Goal: Submit feedback/report problem

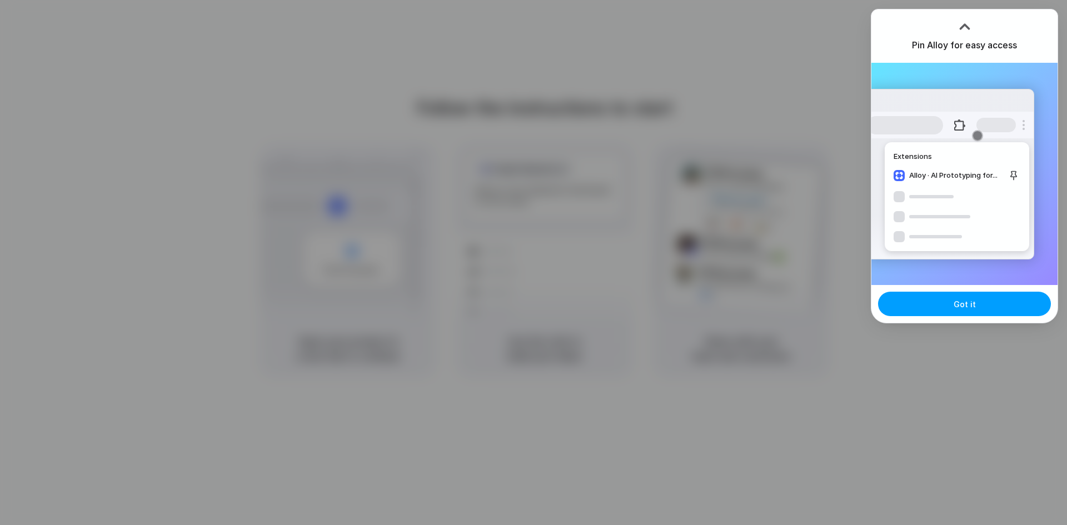
click at [965, 305] on span "Got it" at bounding box center [964, 304] width 22 height 12
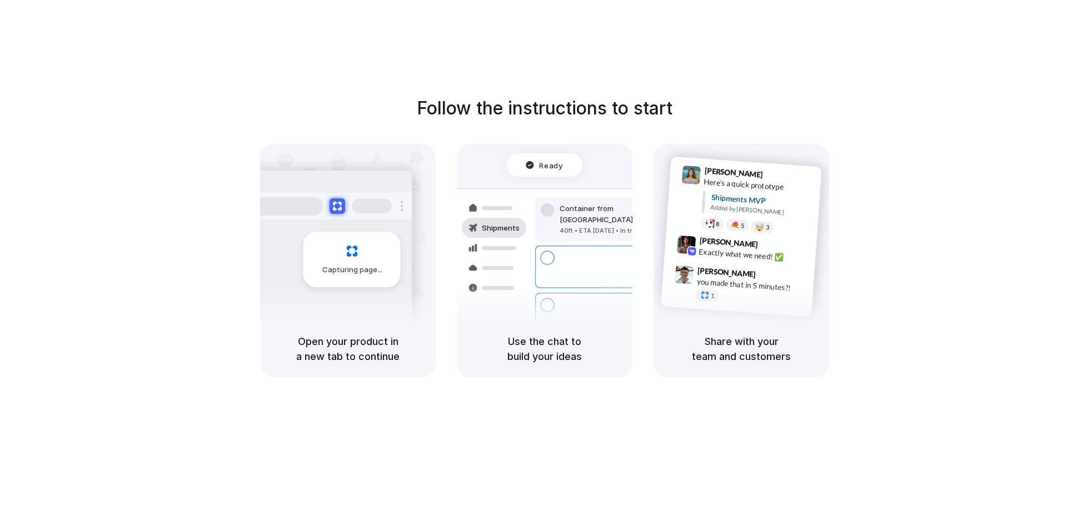
click at [622, 37] on div "Follow the instructions to start Capturing page Open your product in a new tab …" at bounding box center [544, 273] width 1089 height 547
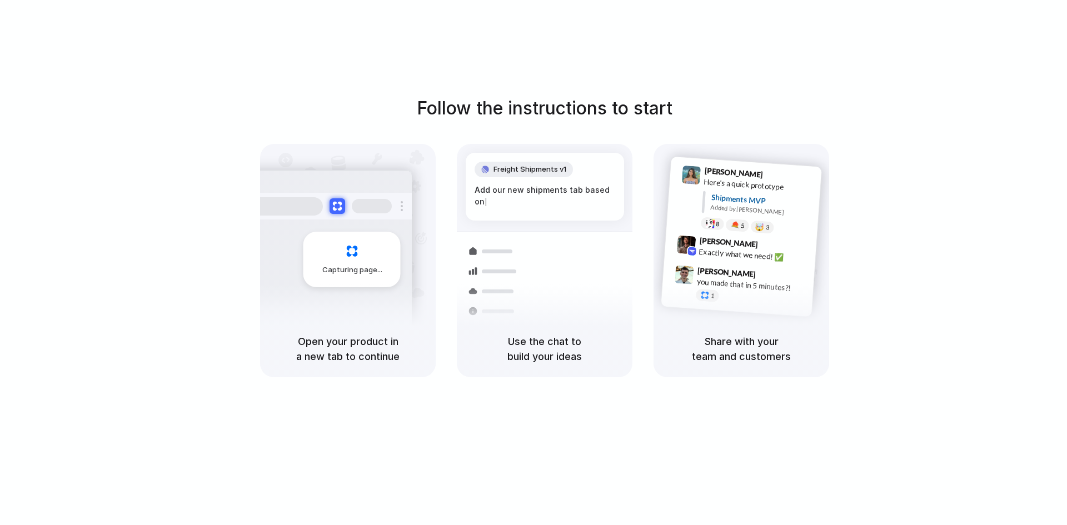
click at [358, 259] on div "Capturing page" at bounding box center [351, 260] width 97 height 56
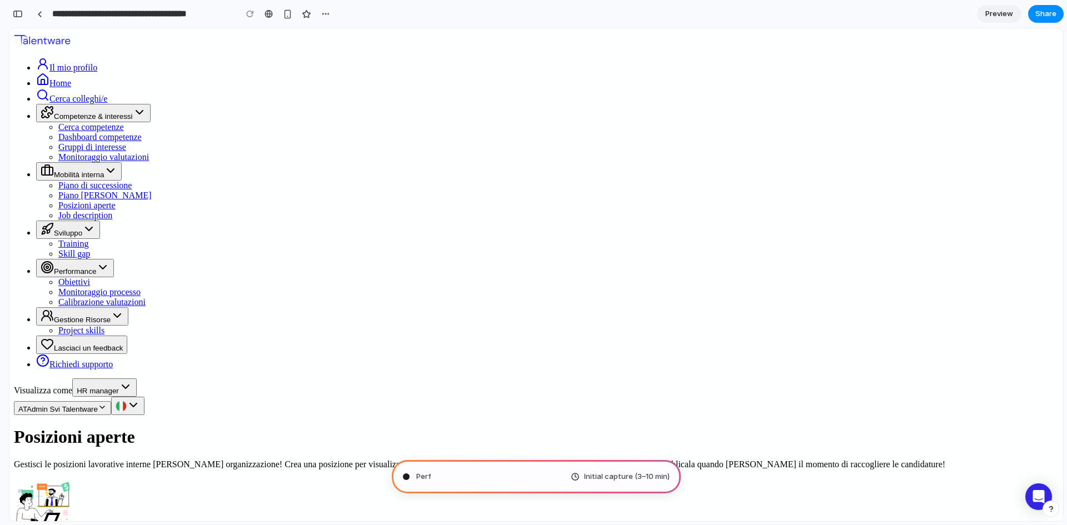
type input "**********"
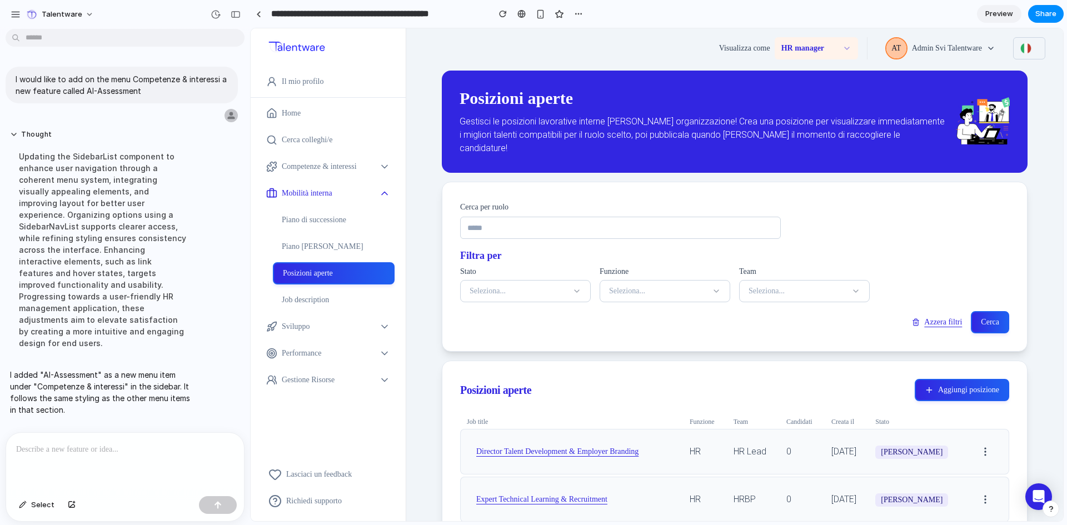
click at [385, 198] on icon "button" at bounding box center [384, 193] width 11 height 11
click at [383, 166] on icon "button" at bounding box center [384, 166] width 11 height 11
click at [386, 193] on icon "button" at bounding box center [385, 193] width 6 height 3
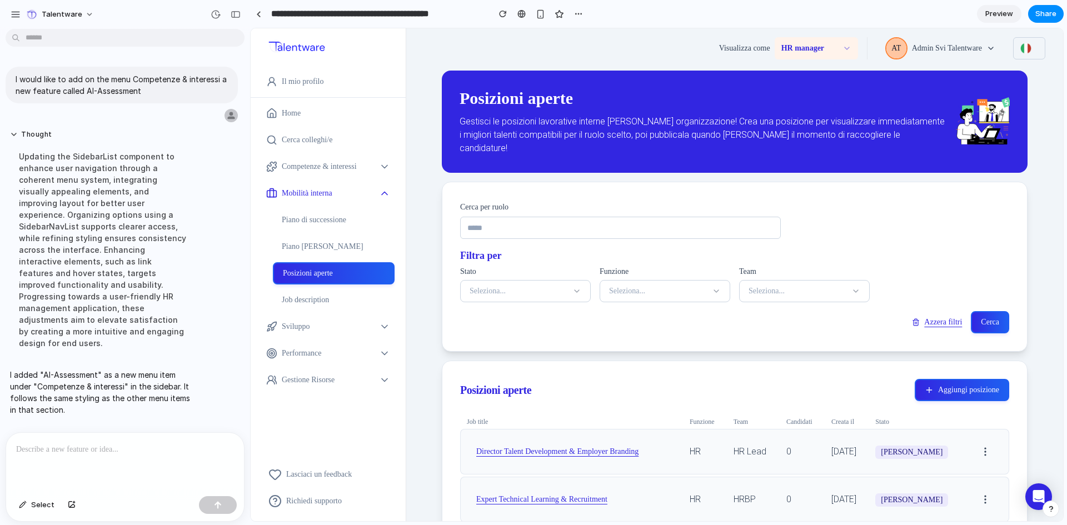
click at [386, 193] on icon "button" at bounding box center [385, 193] width 6 height 3
click at [323, 299] on link "Job description" at bounding box center [334, 300] width 122 height 22
click at [93, 209] on div "Updating the SidebarList component to enhance user navigation through a coheren…" at bounding box center [103, 250] width 186 height 212
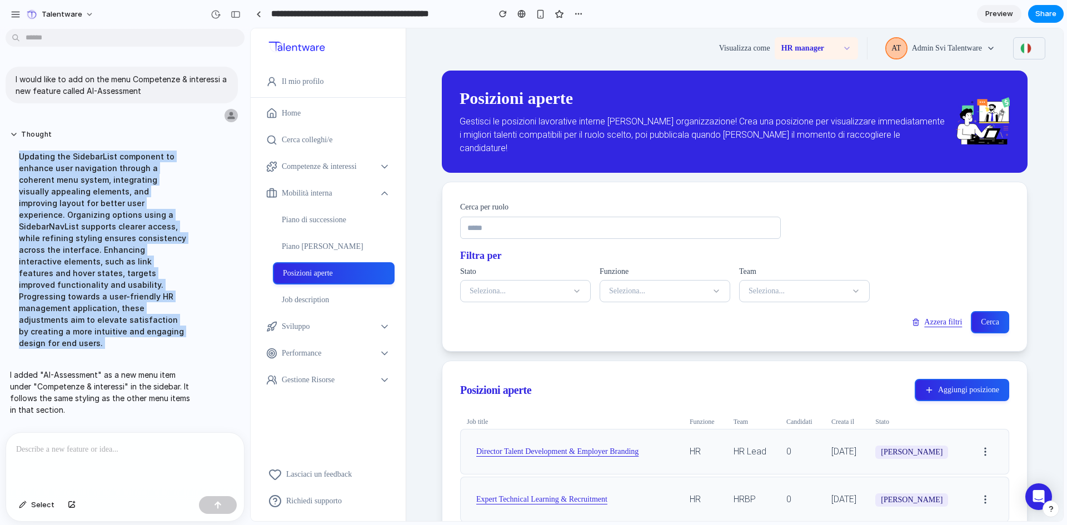
click at [93, 209] on div "Updating the SidebarList component to enhance user navigation through a coheren…" at bounding box center [103, 250] width 186 height 212
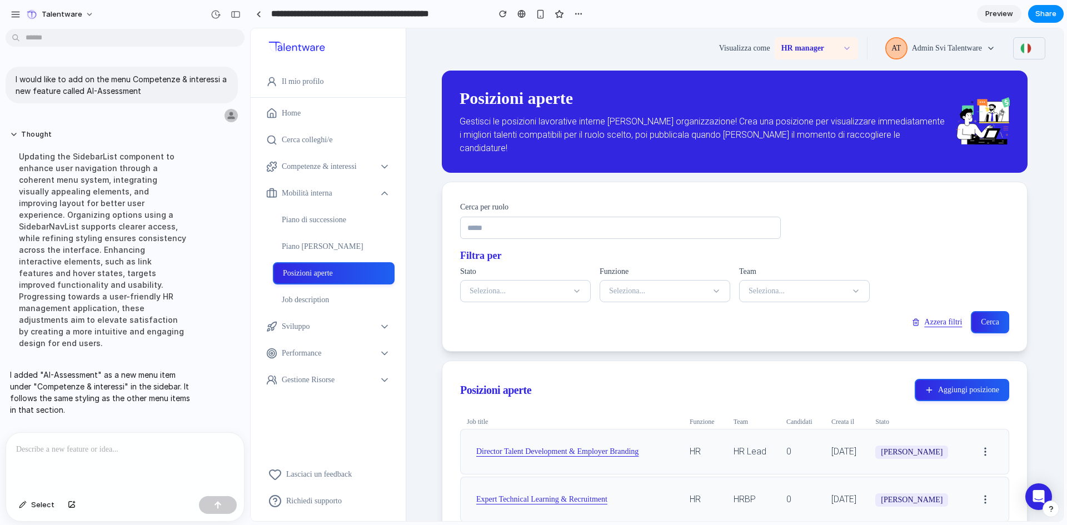
click at [86, 369] on p "I added "AI-Assessment" as a new menu item under "Competenze & interessi" in th…" at bounding box center [103, 392] width 186 height 47
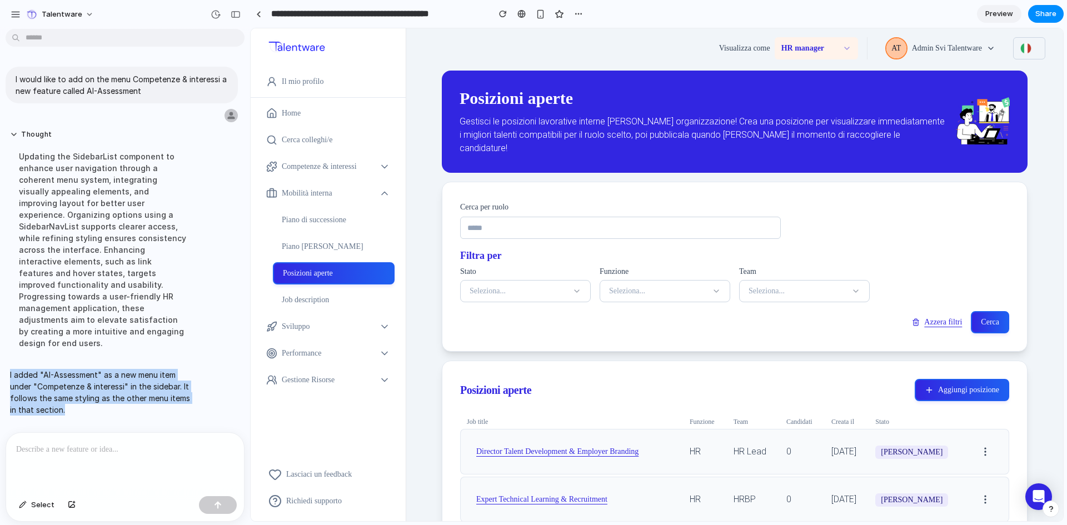
click at [86, 369] on p "I added "AI-Assessment" as a new menu item under "Competenze & interessi" in th…" at bounding box center [103, 392] width 186 height 47
click at [253, 17] on link at bounding box center [258, 14] width 17 height 17
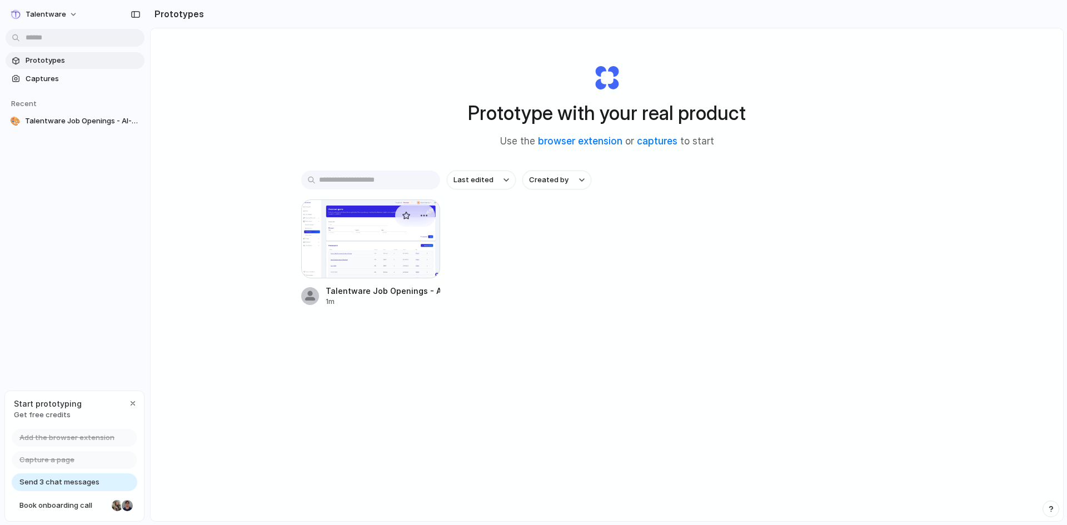
click at [352, 236] on div at bounding box center [370, 238] width 139 height 79
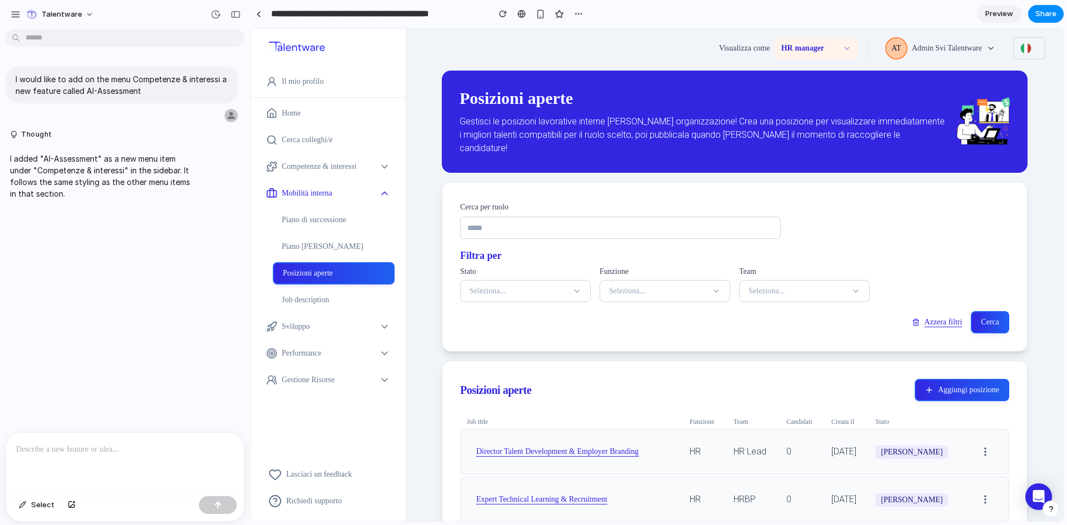
click at [384, 193] on icon "button" at bounding box center [384, 193] width 11 height 11
click at [295, 118] on link "Home" at bounding box center [328, 113] width 133 height 22
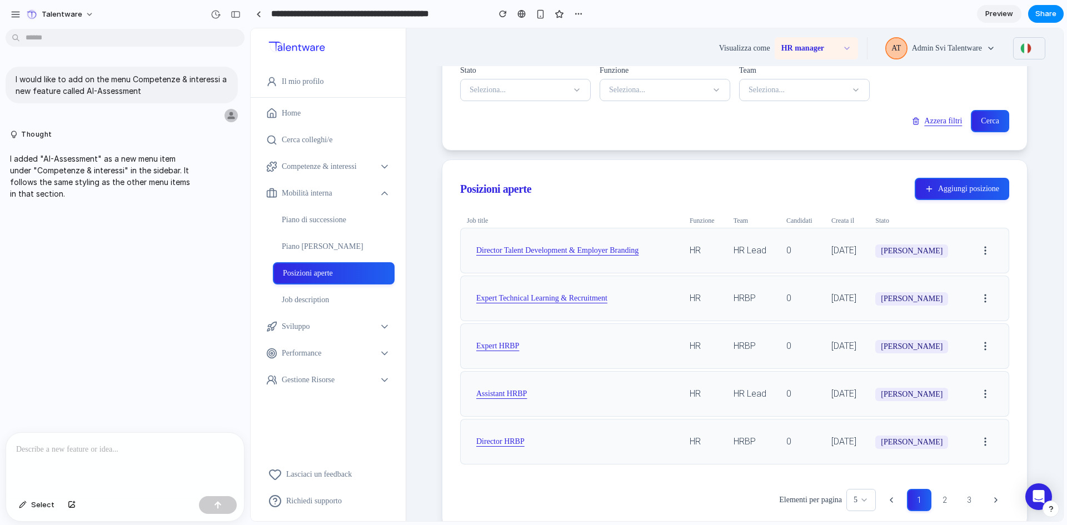
scroll to position [229, 0]
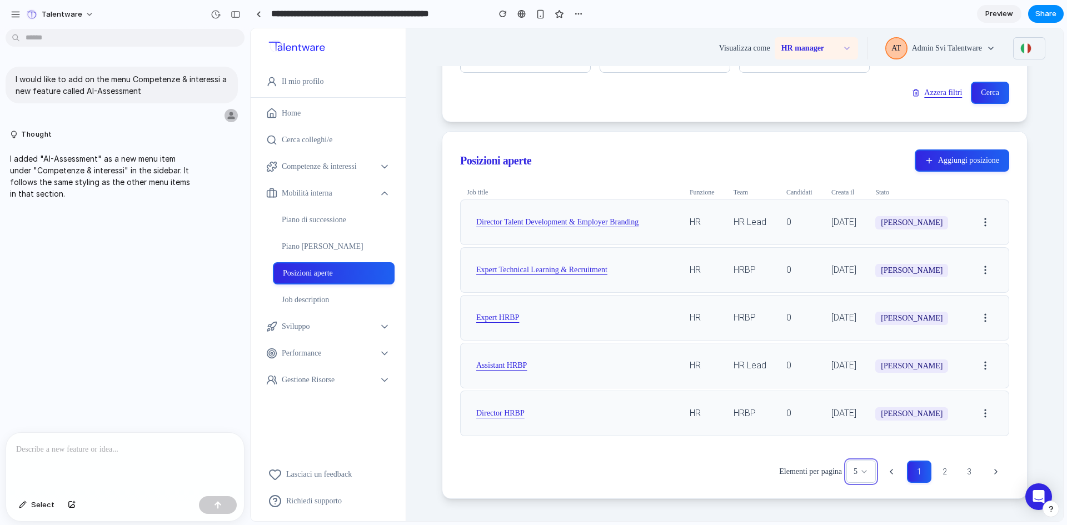
click at [859, 467] on icon "button" at bounding box center [863, 471] width 9 height 9
click at [119, 454] on div at bounding box center [125, 462] width 238 height 59
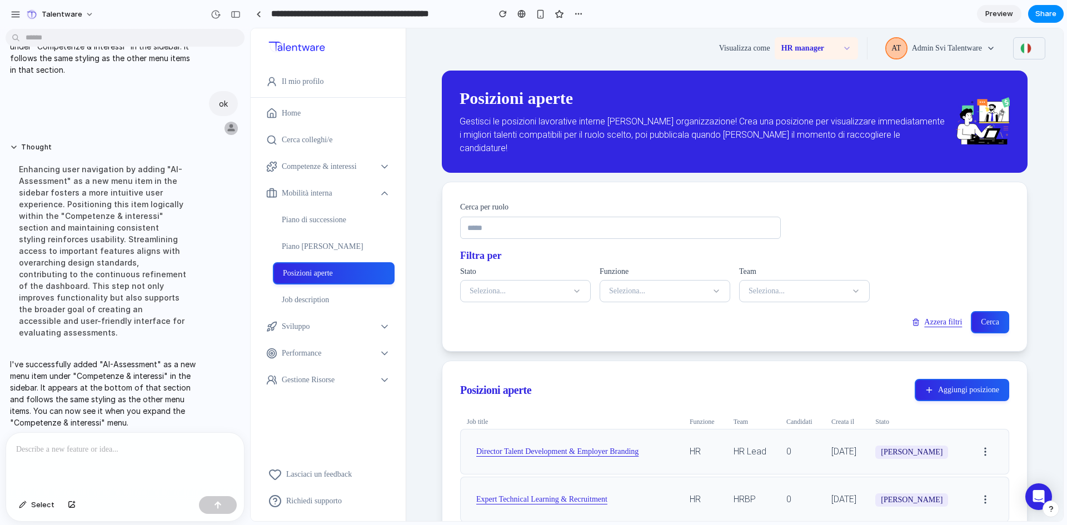
scroll to position [0, 0]
click at [385, 193] on icon "button" at bounding box center [385, 193] width 6 height 3
click at [1002, 10] on span "Preview" at bounding box center [999, 13] width 28 height 11
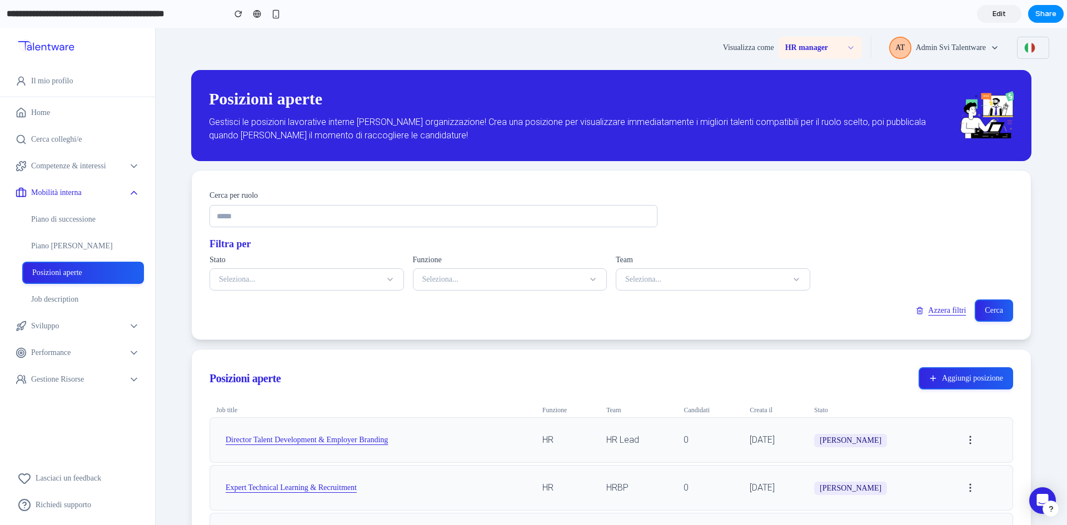
click at [73, 194] on span "Mobilità interna" at bounding box center [77, 192] width 93 height 11
click at [134, 184] on button "Mobilità interna" at bounding box center [77, 193] width 155 height 22
click at [131, 167] on icon "button" at bounding box center [133, 166] width 11 height 11
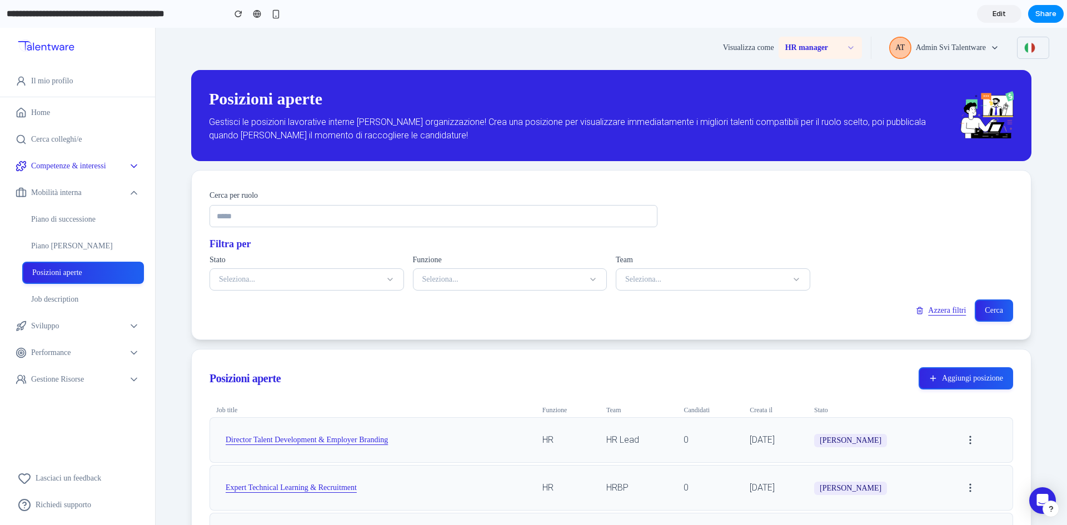
click at [131, 167] on icon "button" at bounding box center [133, 166] width 11 height 11
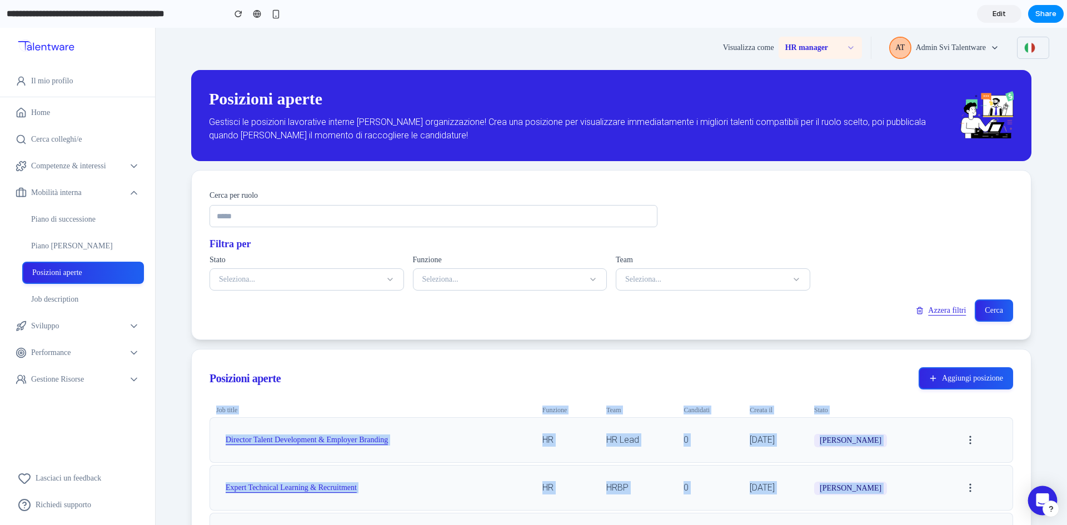
drag, startPoint x: 1054, startPoint y: 517, endPoint x: 1050, endPoint y: 504, distance: 13.4
click at [1050, 504] on body "Il mio profilo Home Cerca colleghi/e Competenze & interessi Cerca competenze Da…" at bounding box center [533, 276] width 1067 height 497
click at [1050, 504] on button "button" at bounding box center [1050, 509] width 17 height 17
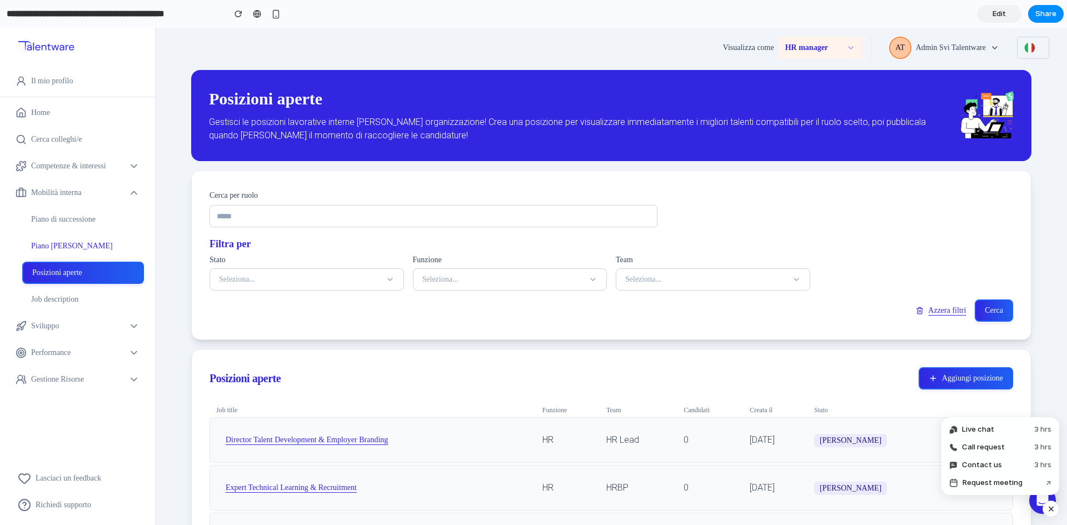
click at [85, 247] on link "Piano [PERSON_NAME]" at bounding box center [83, 246] width 122 height 22
click at [241, 17] on div "button" at bounding box center [238, 14] width 8 height 8
click at [79, 222] on link "Piano di successione" at bounding box center [83, 219] width 122 height 22
click at [133, 189] on icon "button" at bounding box center [133, 192] width 11 height 11
click at [133, 167] on icon "button" at bounding box center [134, 166] width 6 height 3
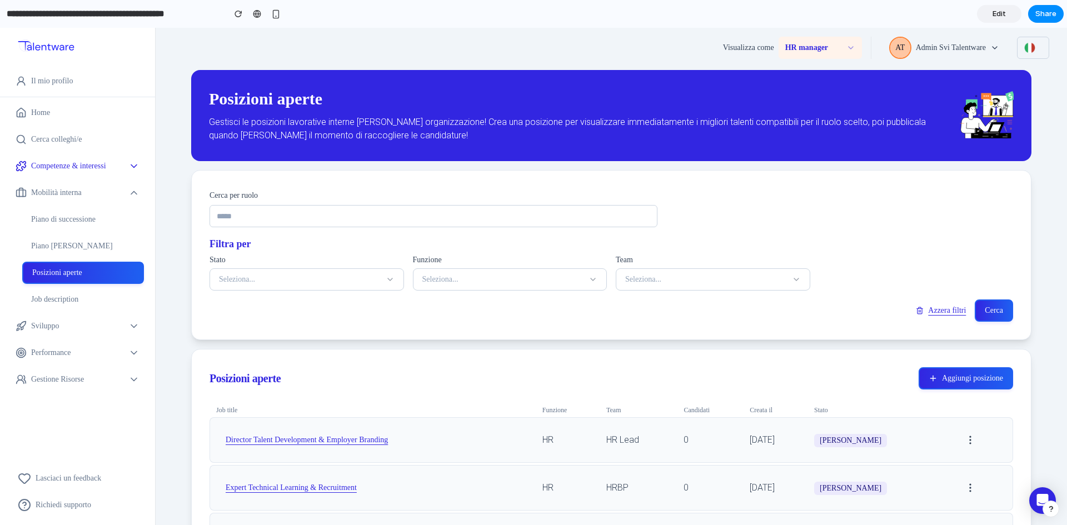
click at [133, 167] on icon "button" at bounding box center [134, 166] width 6 height 3
click at [129, 387] on button "Gestione Risorse" at bounding box center [77, 379] width 155 height 22
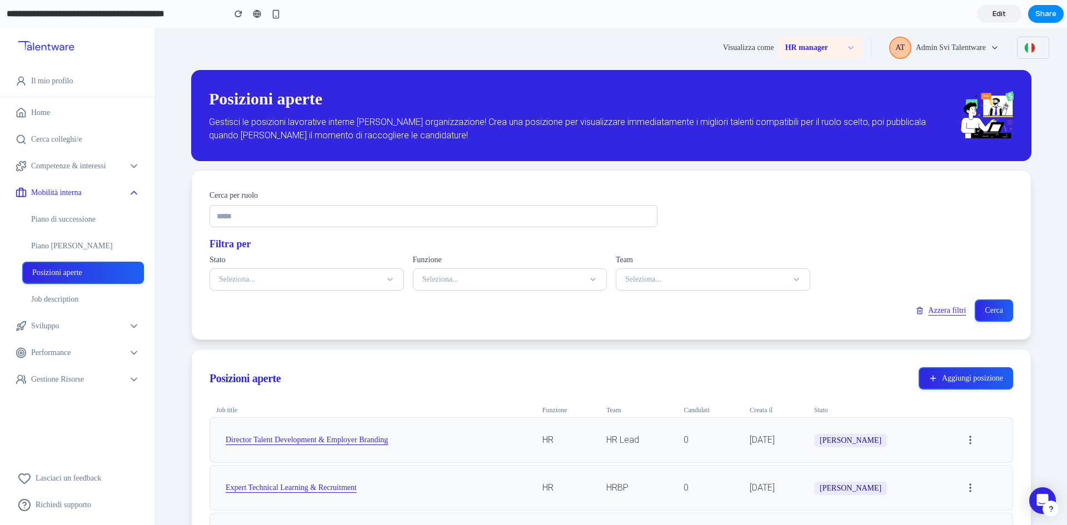
click at [138, 194] on icon "button" at bounding box center [133, 192] width 11 height 11
click at [261, 13] on div at bounding box center [257, 13] width 8 height 9
click at [71, 248] on link "Piano [PERSON_NAME]" at bounding box center [83, 246] width 122 height 22
click at [52, 213] on link "Piano di successione" at bounding box center [83, 219] width 122 height 22
click at [69, 219] on link "Piano di successione" at bounding box center [83, 219] width 122 height 22
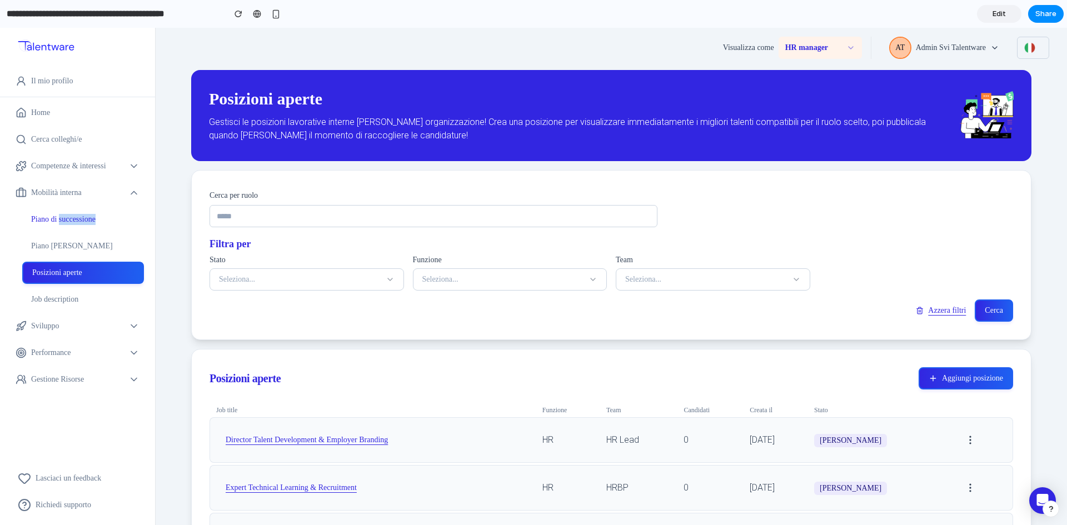
click at [69, 219] on link "Piano di successione" at bounding box center [83, 219] width 122 height 22
click at [128, 192] on icon "button" at bounding box center [133, 192] width 11 height 11
click at [133, 164] on icon "button" at bounding box center [133, 166] width 11 height 11
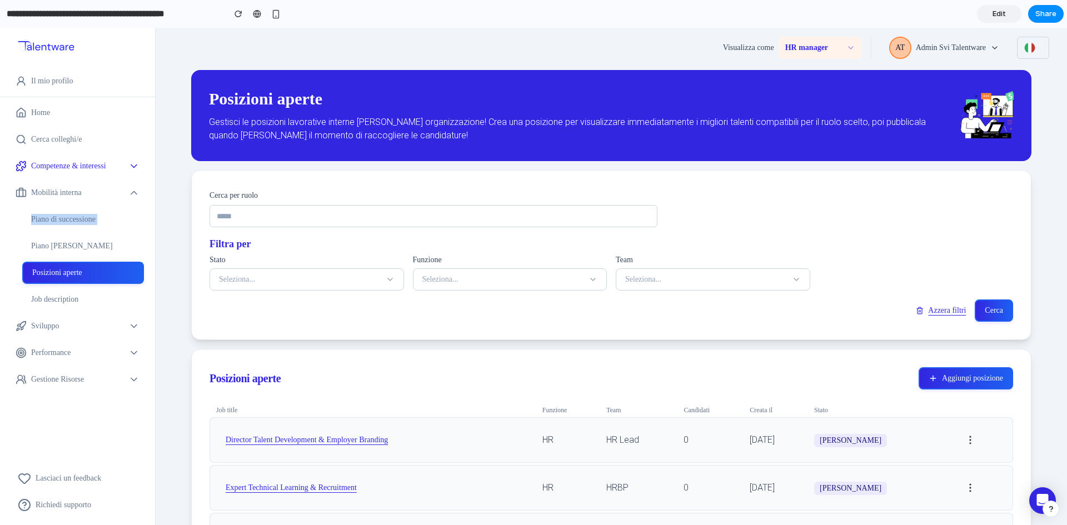
click at [133, 164] on icon "button" at bounding box center [133, 166] width 11 height 11
click at [123, 326] on span "Sviluppo" at bounding box center [77, 326] width 93 height 11
click at [136, 198] on icon "button" at bounding box center [133, 192] width 11 height 11
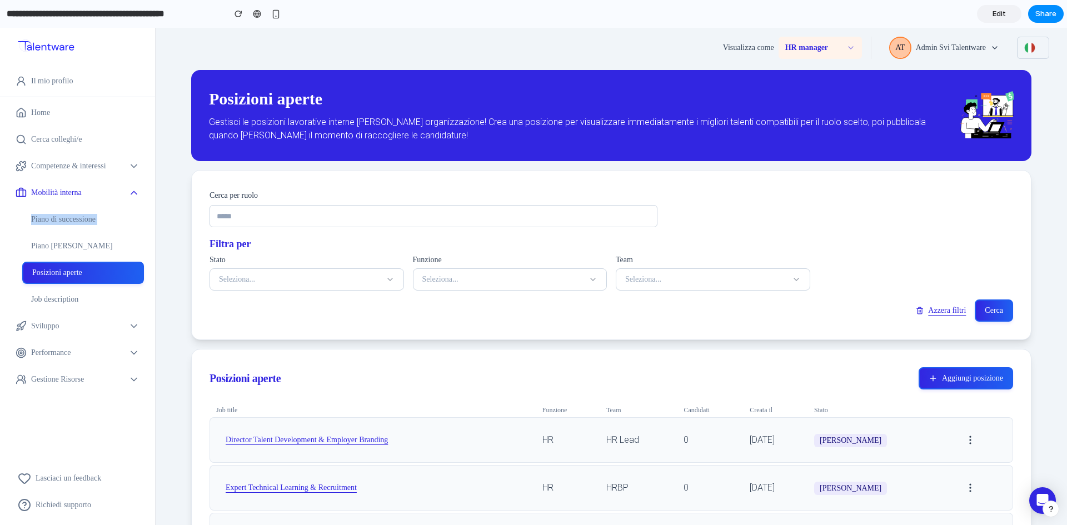
click at [134, 192] on icon "button" at bounding box center [133, 192] width 11 height 11
click at [1048, 505] on div "button" at bounding box center [1051, 509] width 8 height 8
click at [1011, 463] on button "Contact us 3 hrs" at bounding box center [999, 465] width 111 height 18
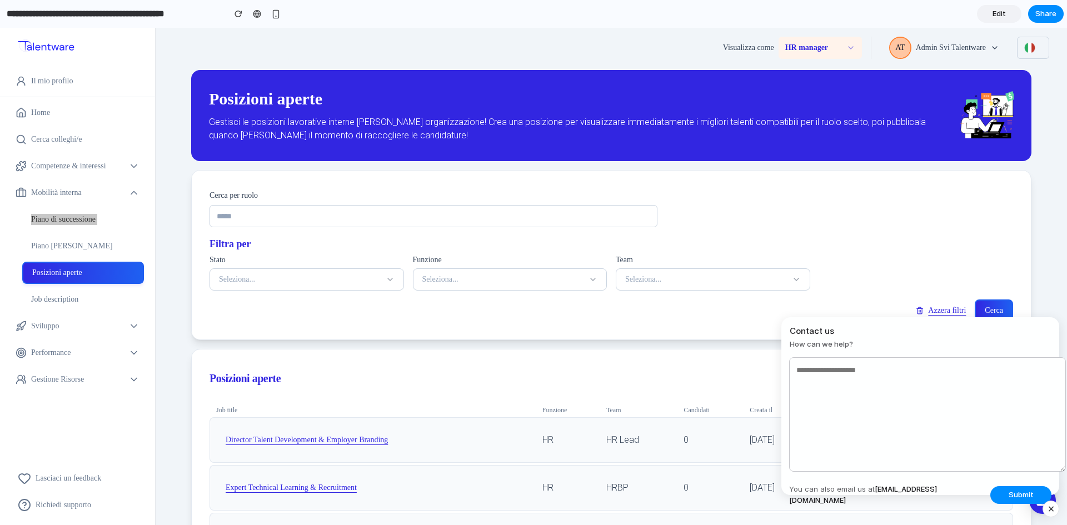
type textarea "*"
type textarea "**********"
click at [1043, 9] on span "Share" at bounding box center [1045, 13] width 21 height 11
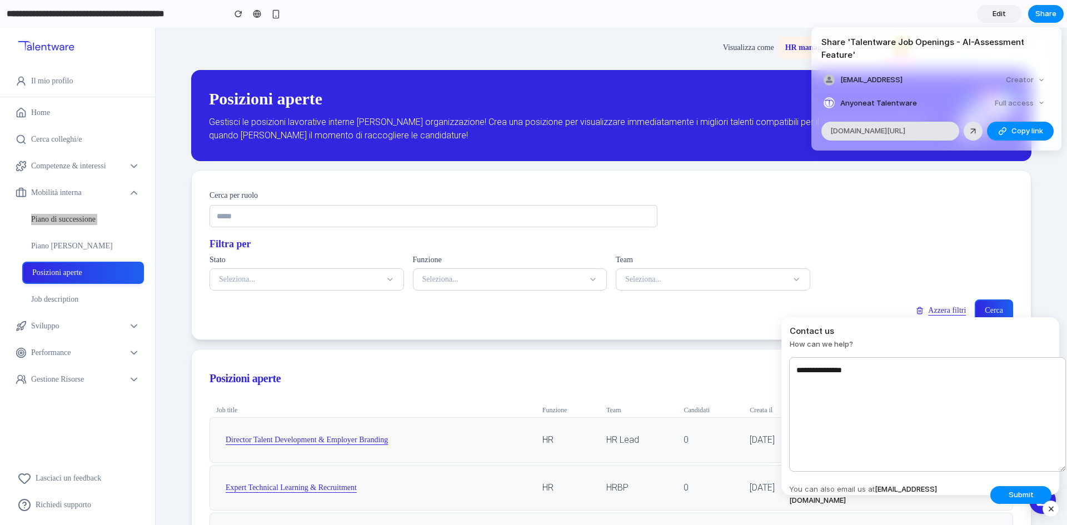
click at [875, 103] on span "Anyone at Talentware" at bounding box center [878, 103] width 77 height 11
click at [1003, 132] on div "button" at bounding box center [1002, 131] width 9 height 9
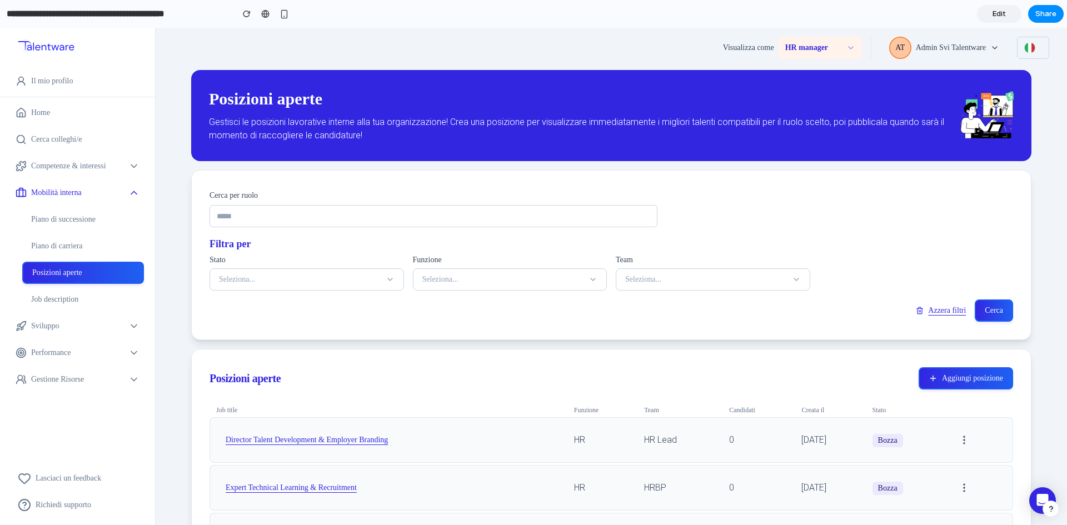
click at [124, 189] on button "Mobilità interna" at bounding box center [77, 193] width 155 height 22
click at [124, 176] on button "Competenze & interessi" at bounding box center [77, 166] width 155 height 22
click at [266, 276] on button "Seleziona..." at bounding box center [306, 279] width 194 height 22
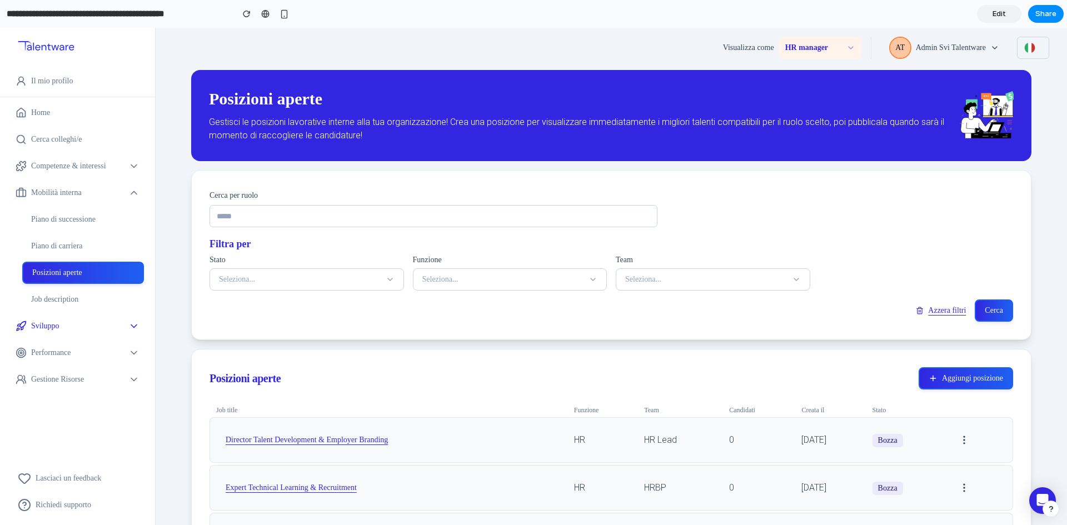
click at [66, 330] on span "Sviluppo" at bounding box center [77, 326] width 93 height 11
click at [73, 357] on span "Performance" at bounding box center [77, 352] width 93 height 11
click at [83, 397] on ul "Il mio profilo Home Cerca colleghi/e Competenze & interessi Cerca competenze Da…" at bounding box center [77, 297] width 155 height 455
click at [990, 11] on link "Edit" at bounding box center [999, 14] width 44 height 18
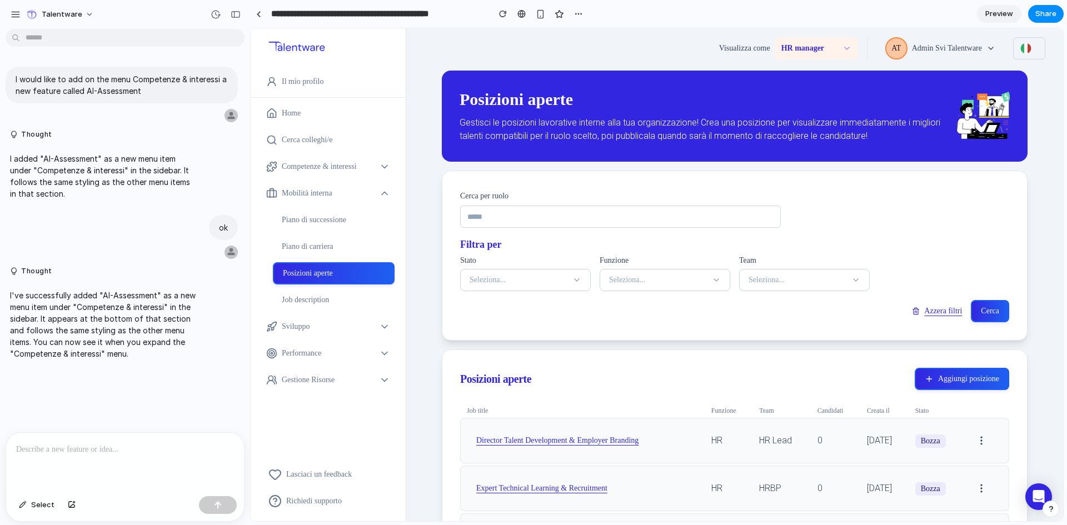
click at [990, 11] on span "Preview" at bounding box center [999, 13] width 28 height 11
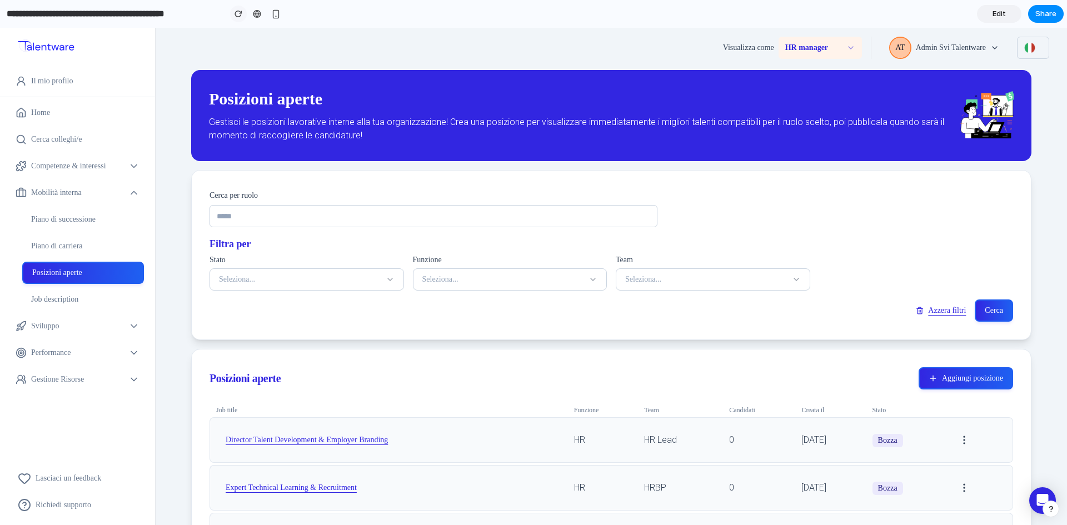
click at [241, 20] on button "button" at bounding box center [238, 14] width 17 height 17
click at [51, 86] on link "Il mio profilo" at bounding box center [77, 81] width 133 height 22
click at [44, 111] on link "Home" at bounding box center [77, 113] width 133 height 22
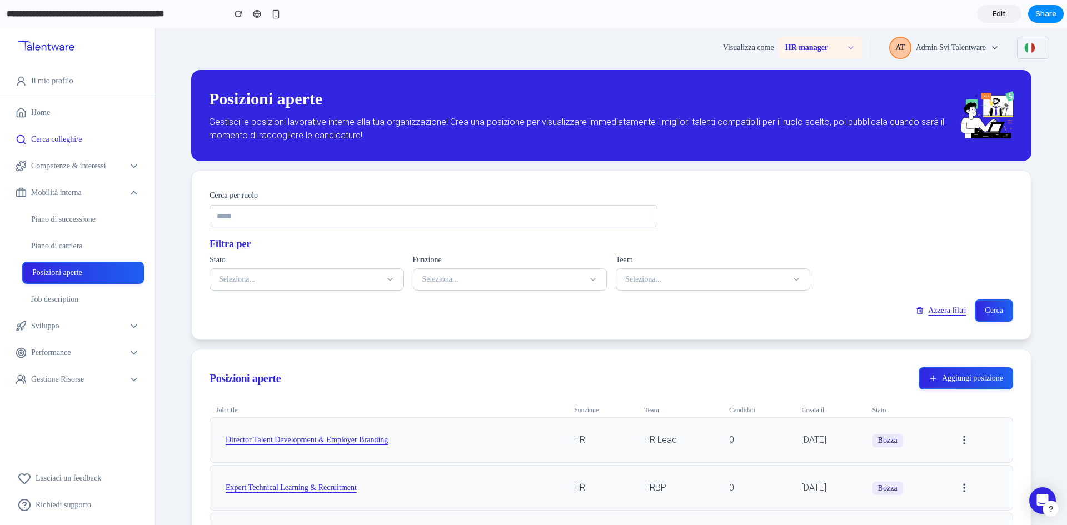
click at [48, 149] on link "Cerca colleghi/e" at bounding box center [77, 139] width 133 height 22
click at [277, 14] on div "button" at bounding box center [275, 13] width 9 height 9
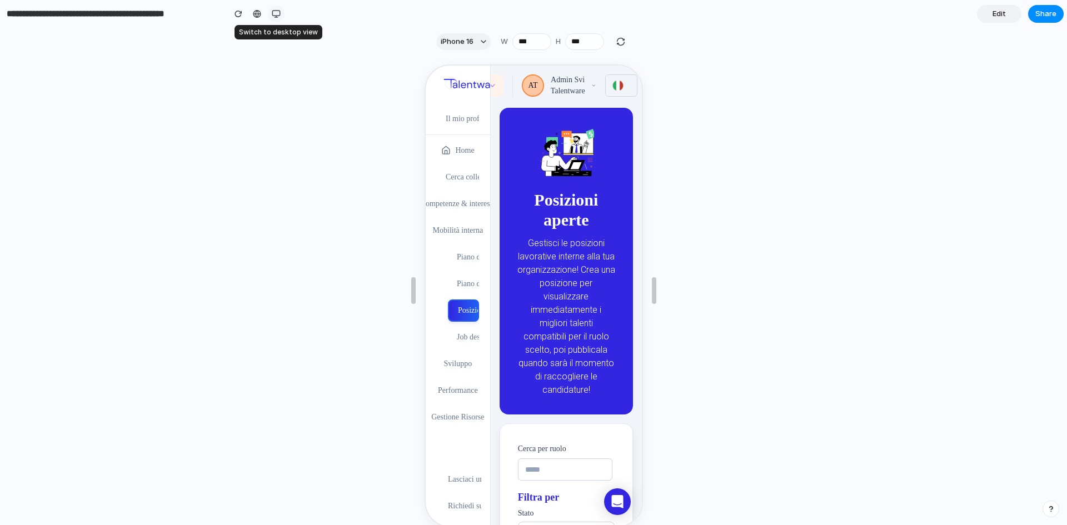
click at [277, 14] on div "button" at bounding box center [276, 13] width 9 height 9
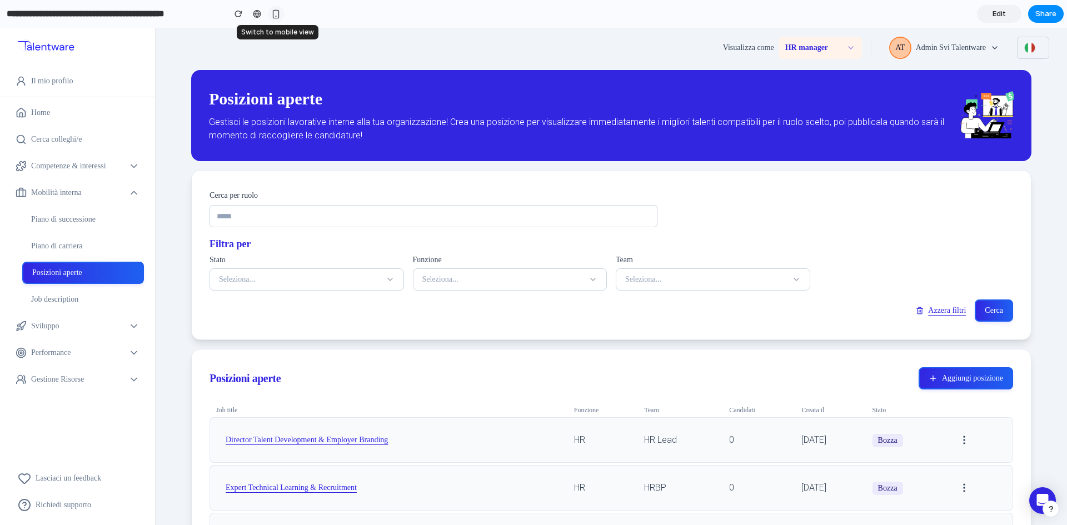
click at [277, 14] on div "button" at bounding box center [275, 13] width 9 height 9
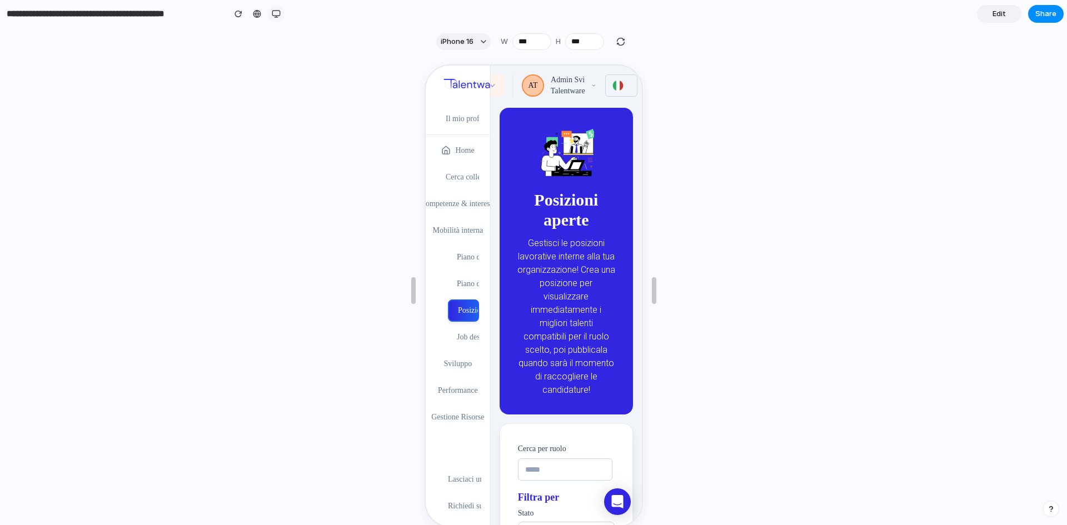
click at [282, 14] on button "button" at bounding box center [276, 14] width 17 height 17
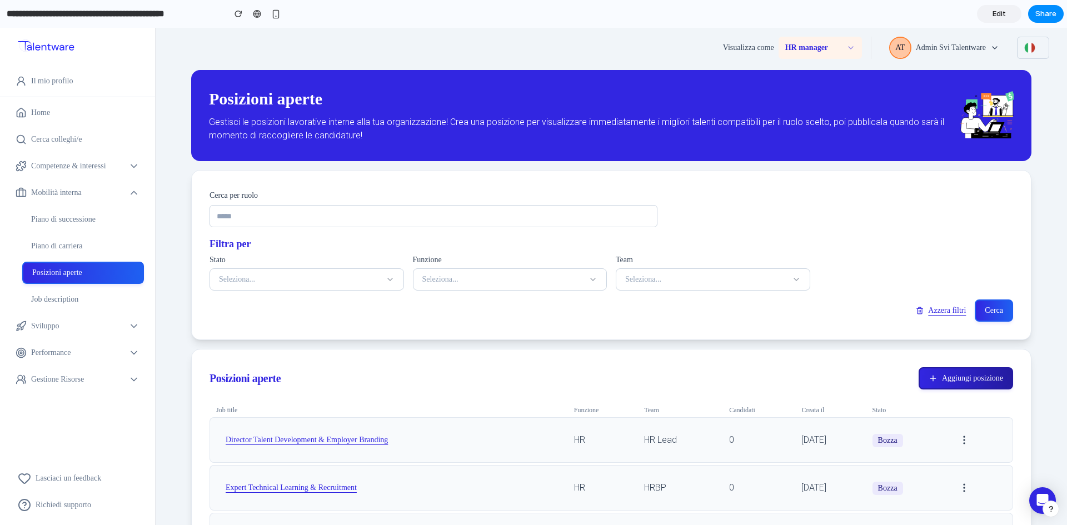
click at [946, 384] on button "Aggiungi posizione" at bounding box center [965, 378] width 94 height 22
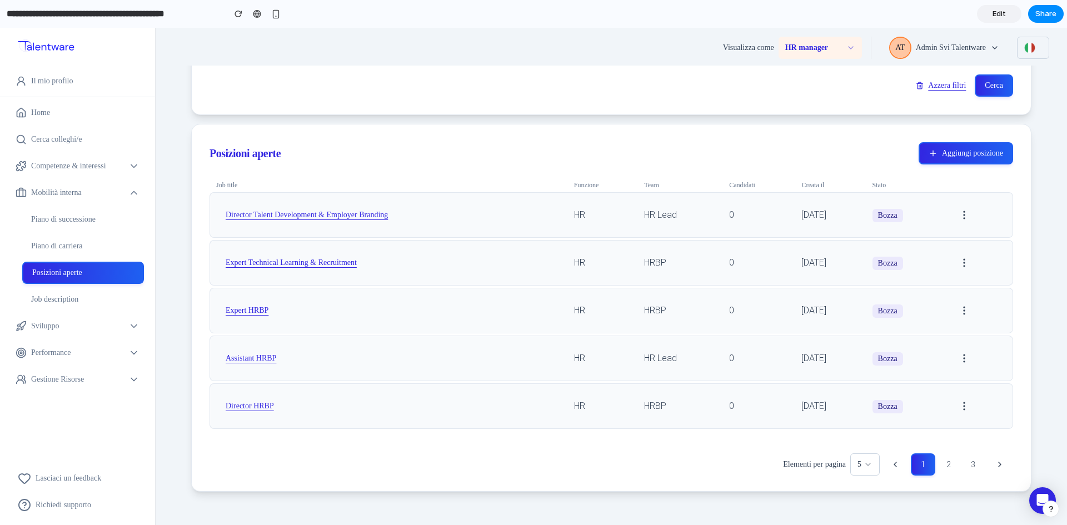
click at [1052, 511] on div "button" at bounding box center [1051, 509] width 8 height 8
click at [1001, 464] on button "Contact us 3 hrs" at bounding box center [999, 465] width 111 height 18
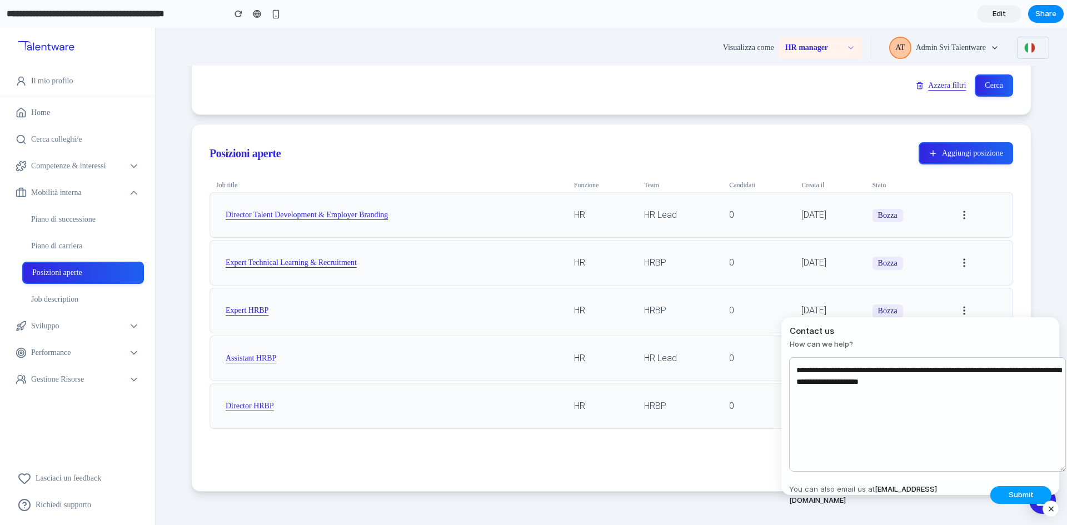
type textarea "**********"
click at [1042, 486] on button "Submit" at bounding box center [1020, 495] width 61 height 18
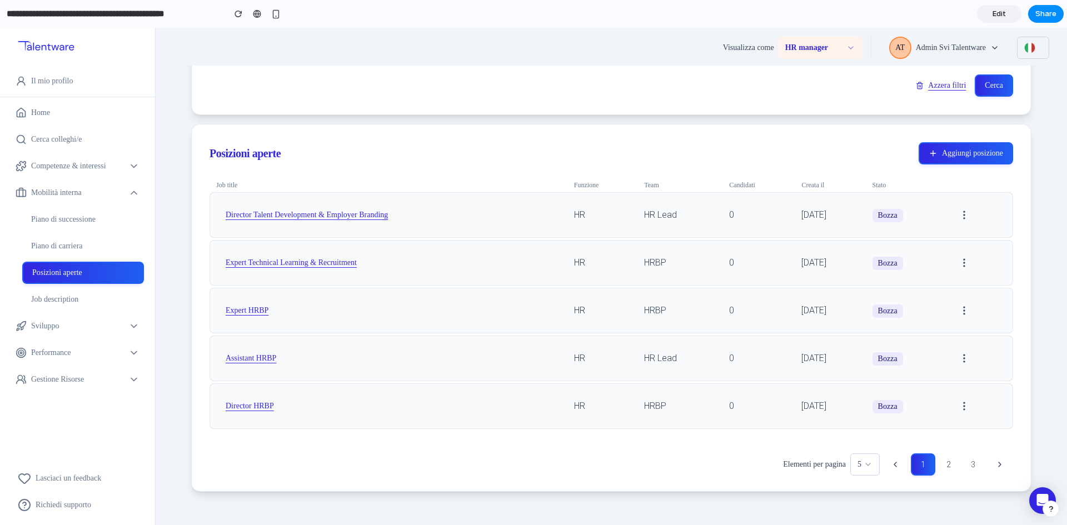
click at [1052, 503] on button "button" at bounding box center [1050, 509] width 17 height 17
